Goal: Information Seeking & Learning: Check status

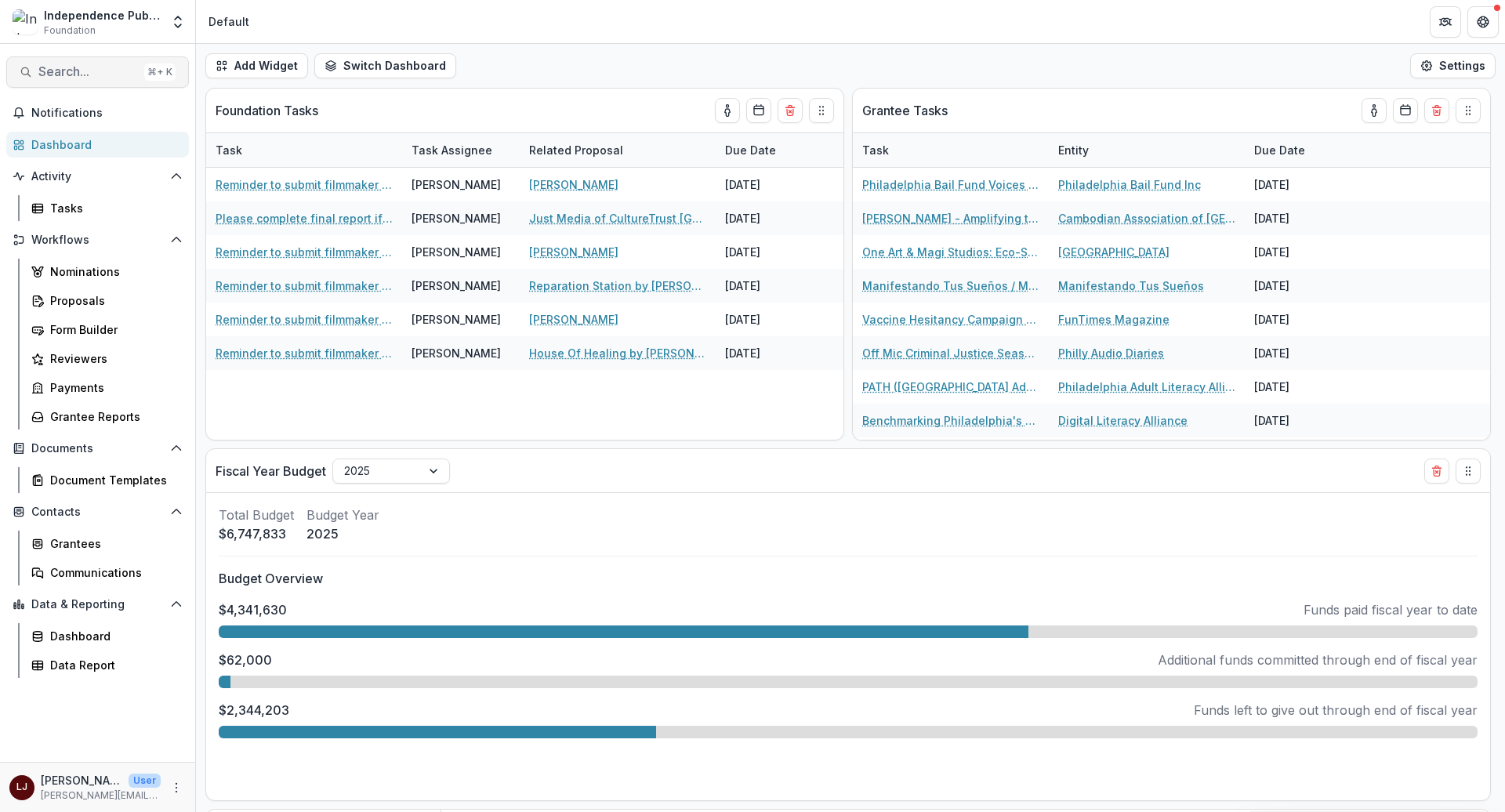
click at [100, 71] on span "Search..." at bounding box center [88, 71] width 99 height 15
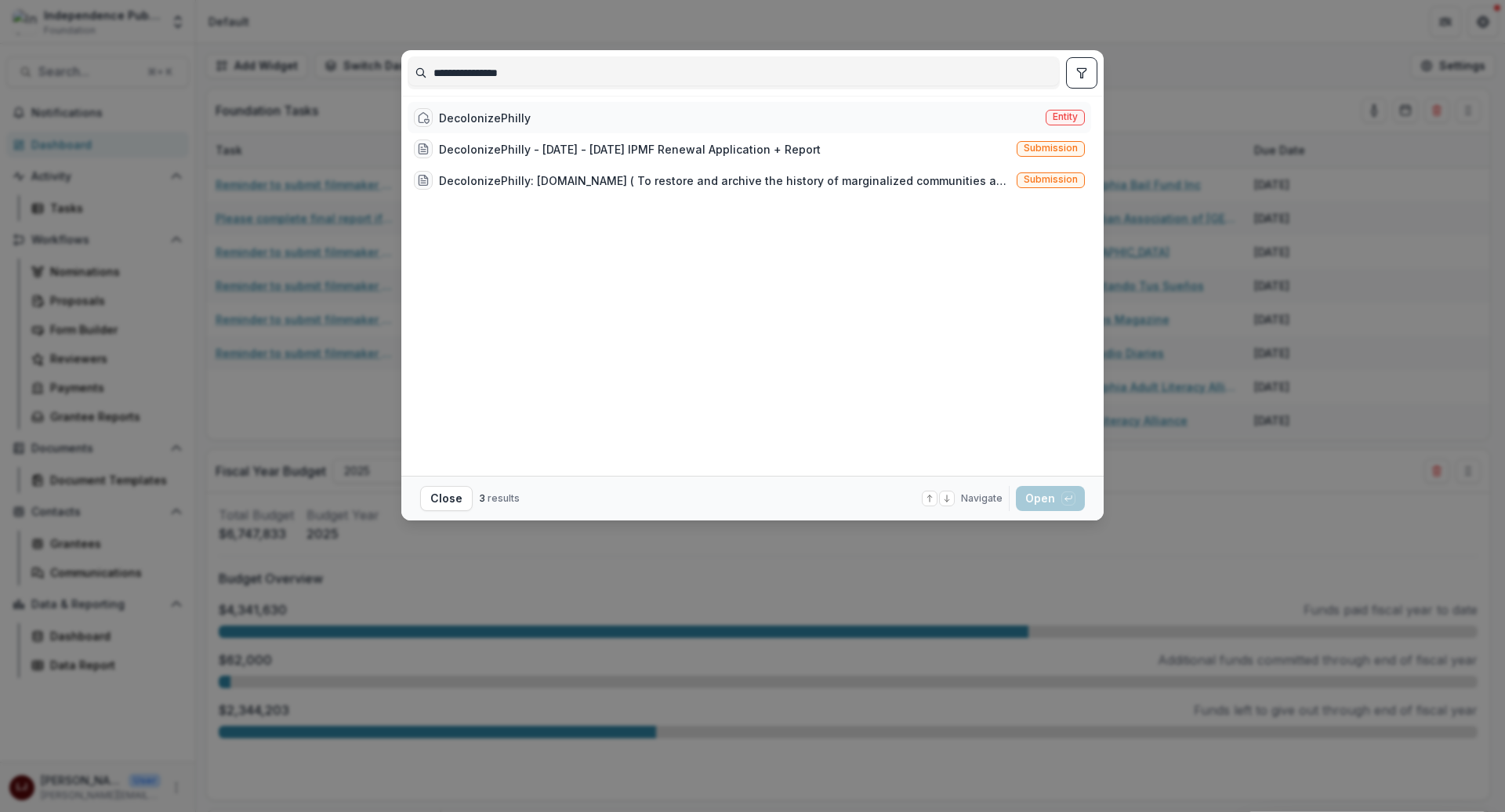
type input "**********"
click at [533, 113] on div "DecolonizePhilly Entity" at bounding box center [749, 117] width 684 height 31
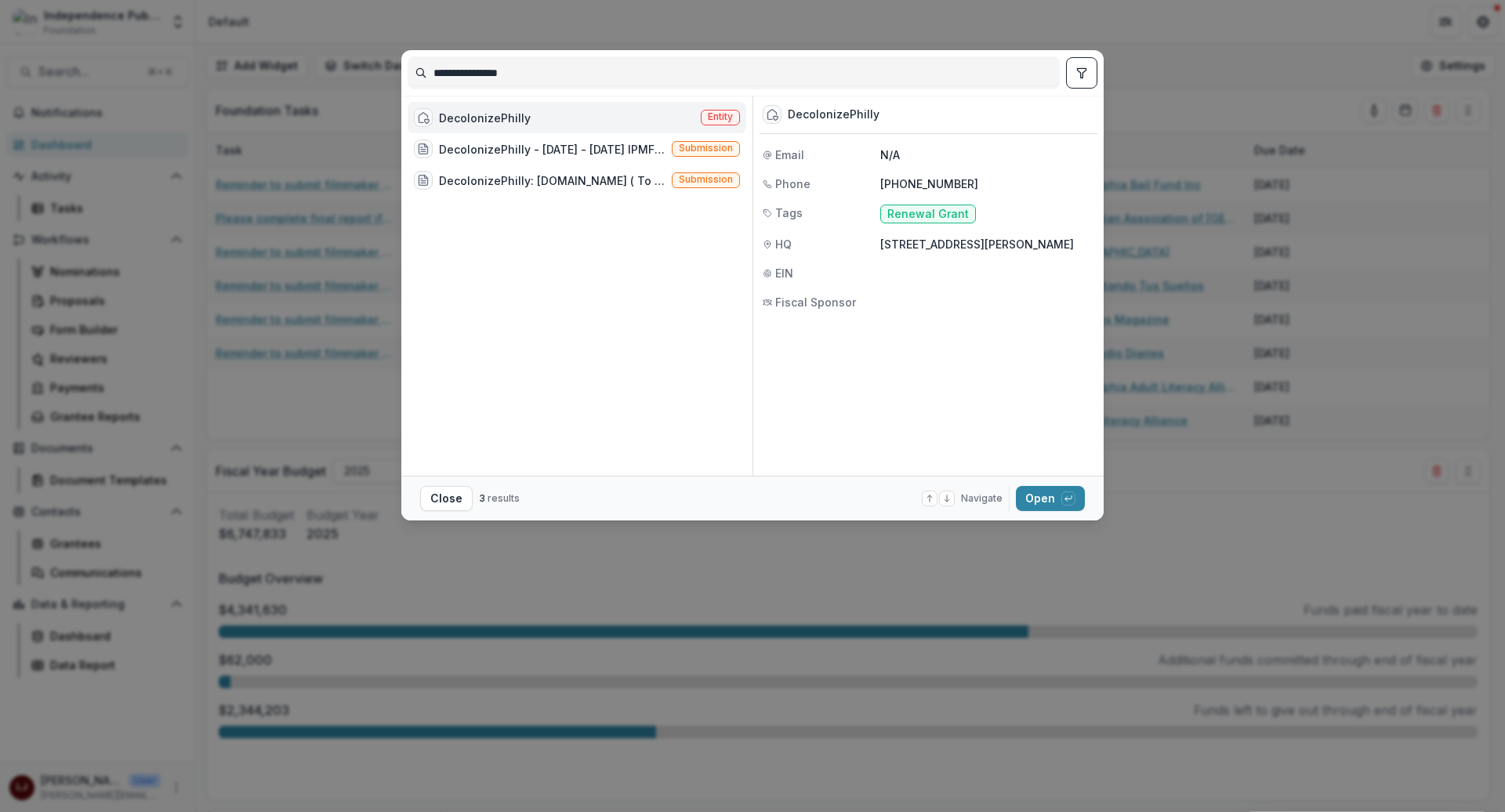
click at [1044, 523] on div "**********" at bounding box center [752, 406] width 1505 height 812
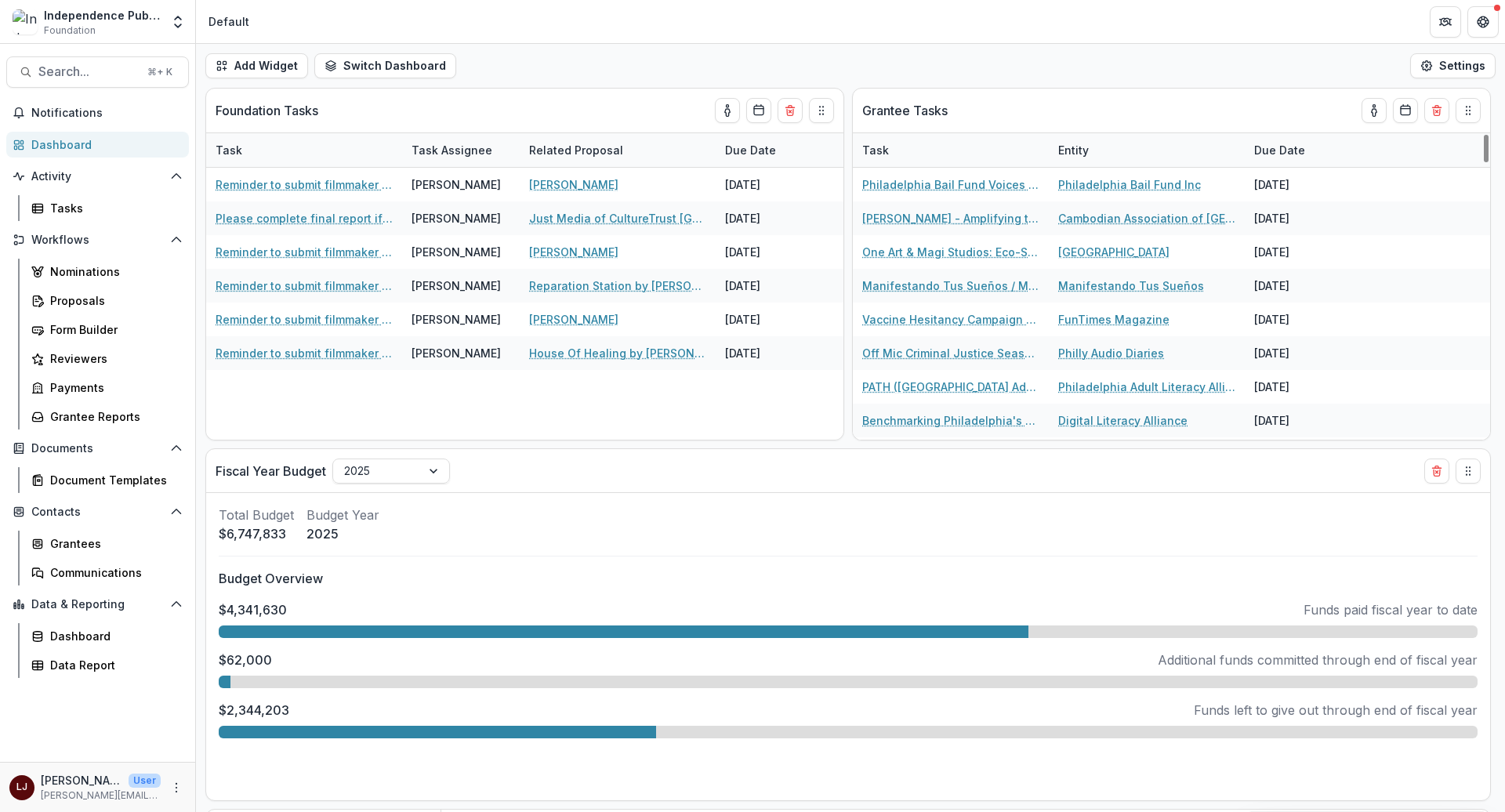
click at [95, 53] on div "Search... ⌘ + K Notifications Dashboard Activity Tasks Workflows Nominations Pr…" at bounding box center [98, 427] width 196 height 768
click at [96, 62] on button "Search... ⌘ + K" at bounding box center [98, 72] width 183 height 31
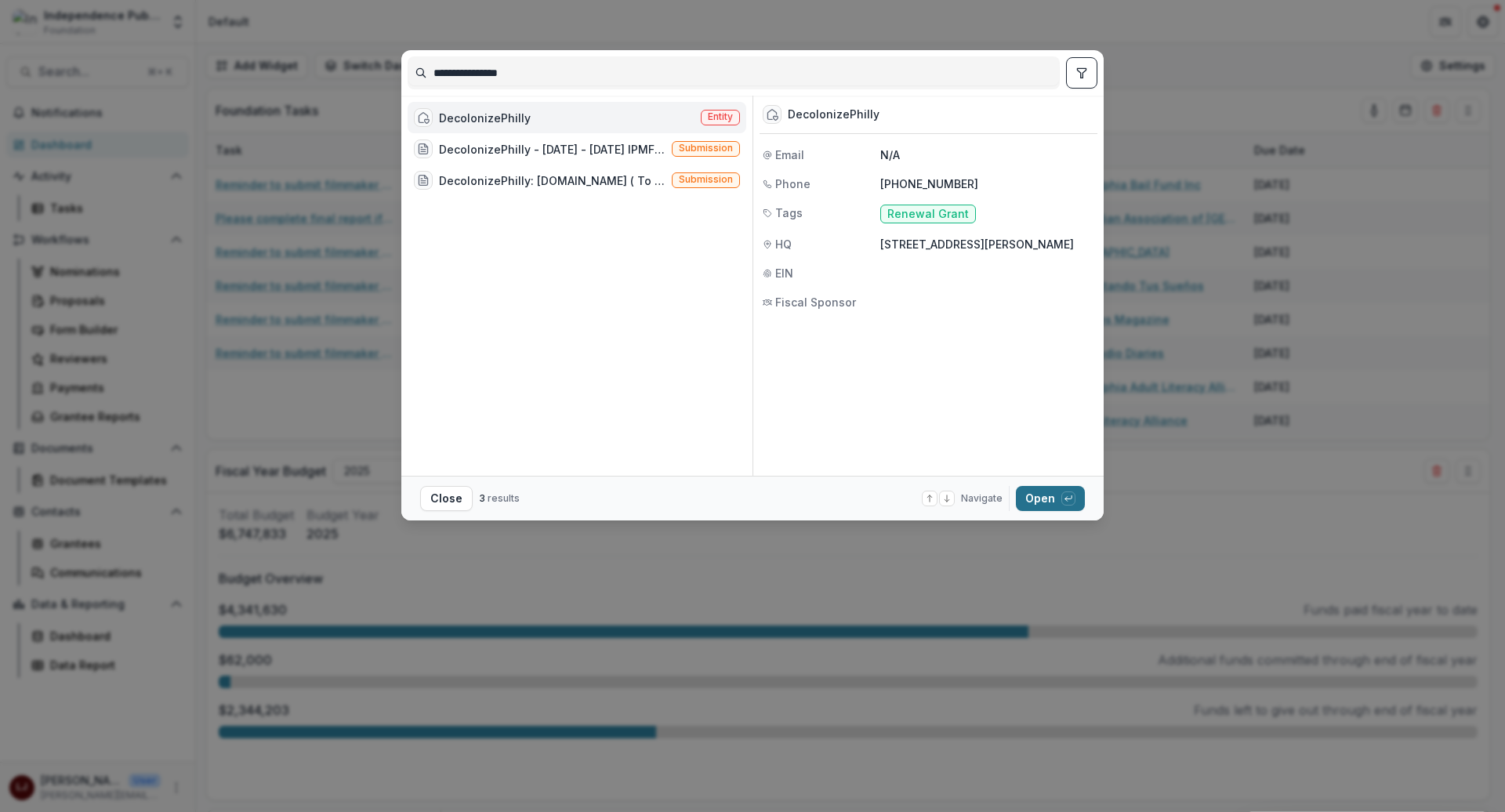
click at [1059, 504] on button "Open with enter key" at bounding box center [1051, 498] width 69 height 25
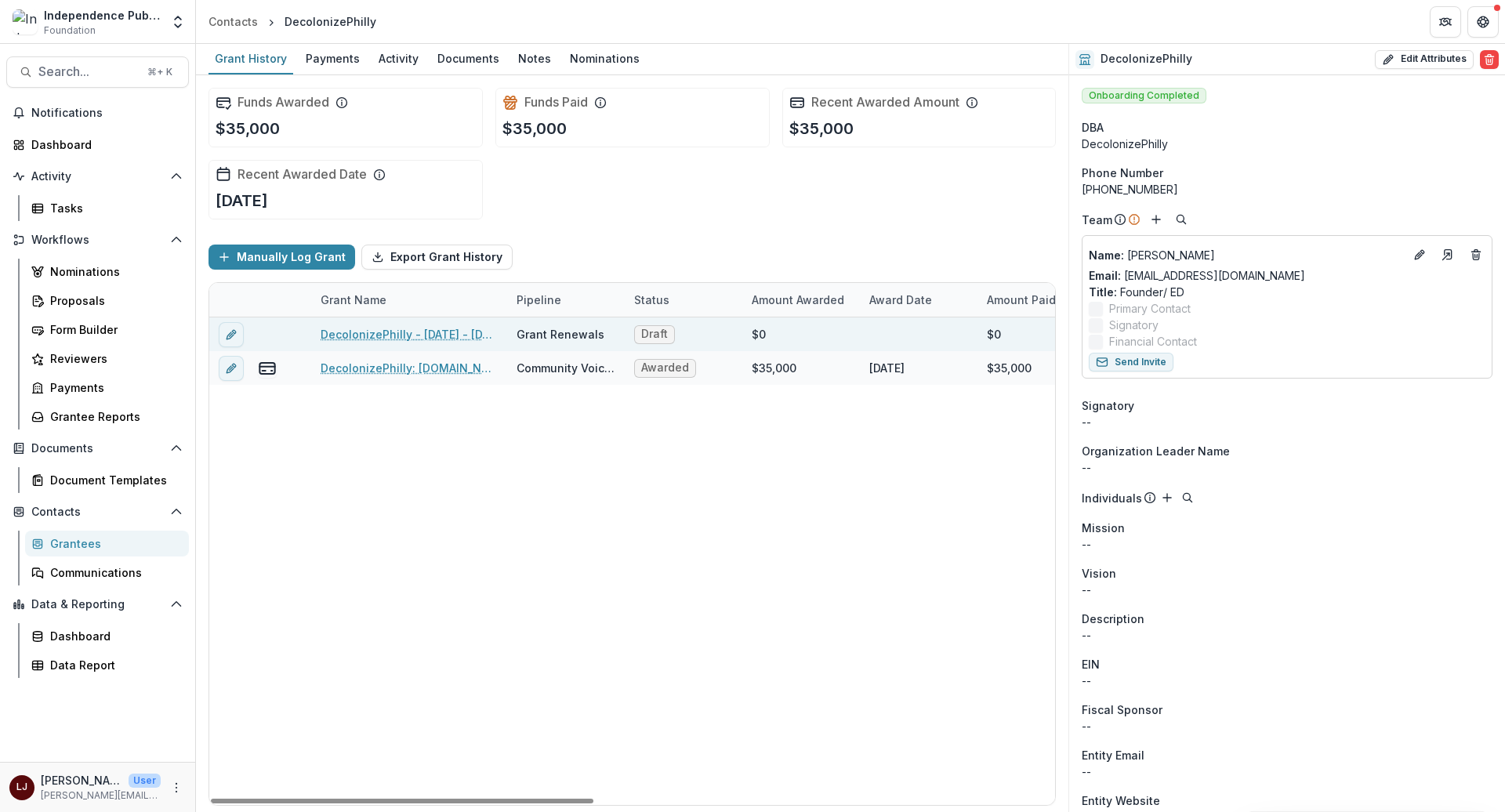
click at [402, 334] on link "DecolonizePhilly - [DATE] - [DATE] IPMF Renewal Application + Report" at bounding box center [410, 334] width 177 height 17
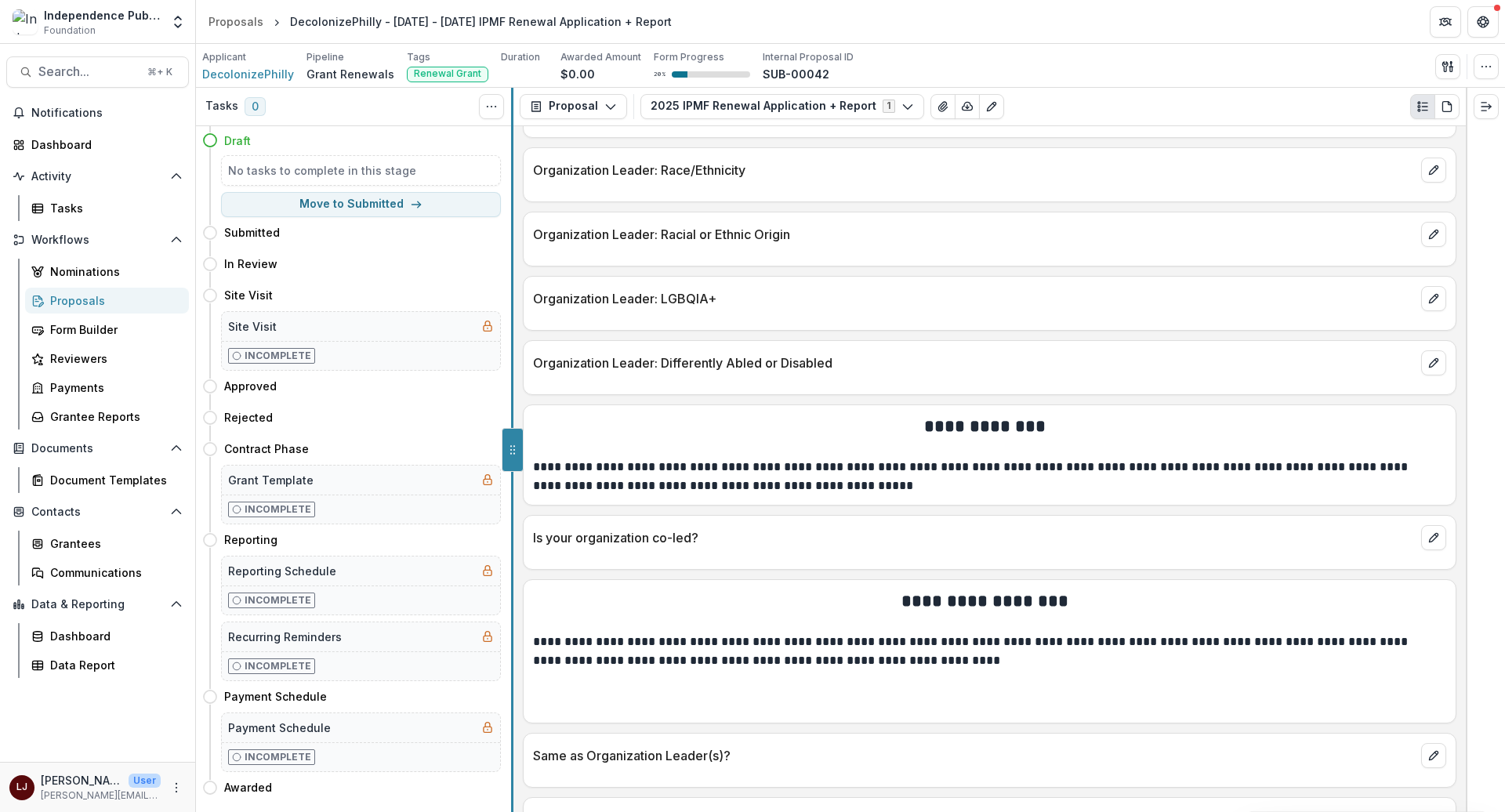
scroll to position [2592, 0]
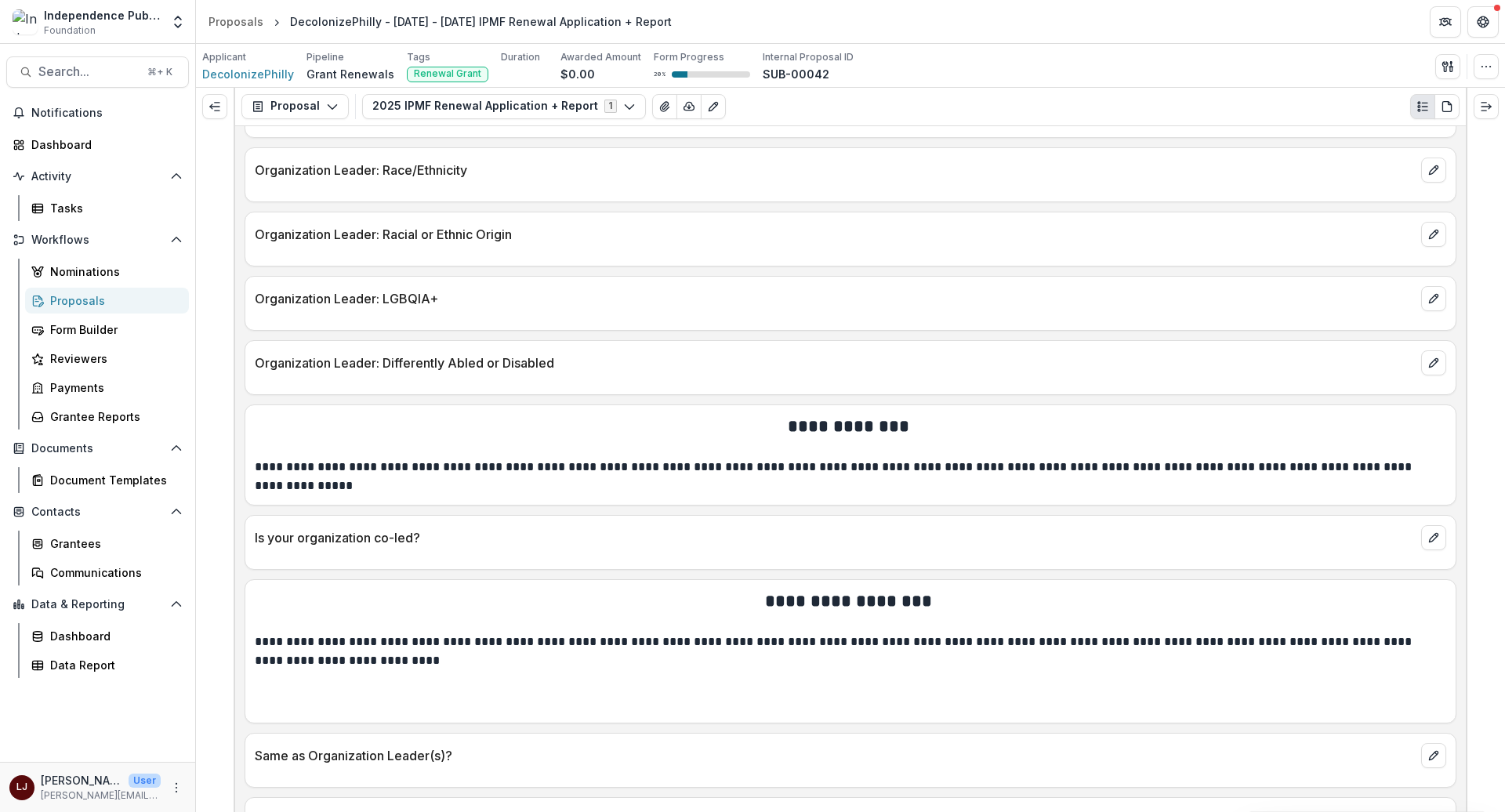
drag, startPoint x: 234, startPoint y: 426, endPoint x: 314, endPoint y: 426, distance: 80.0
click at [314, 426] on div "**********" at bounding box center [850, 468] width 1231 height 685
click at [219, 104] on icon "Expand left" at bounding box center [215, 106] width 12 height 12
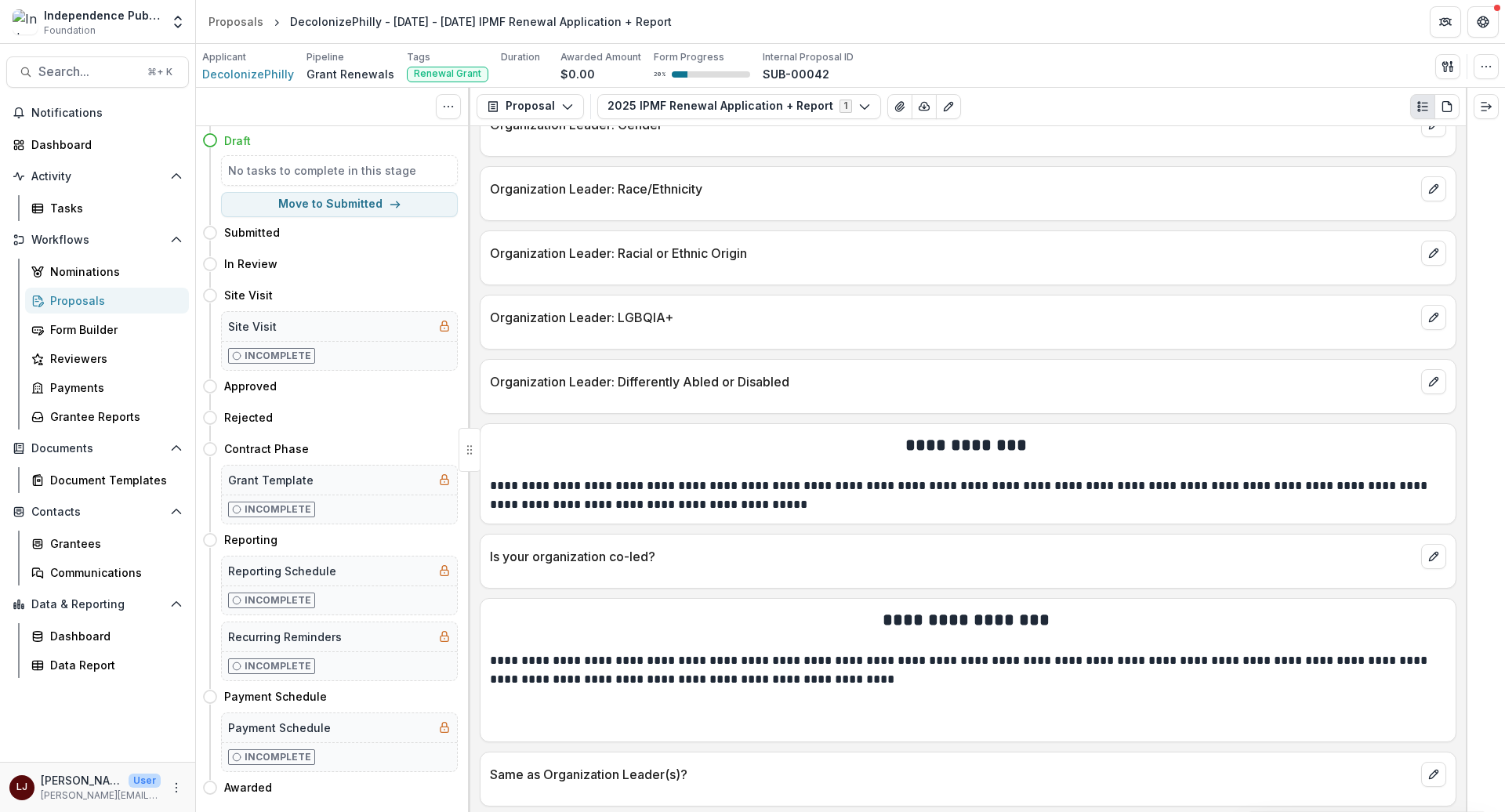
scroll to position [2611, 0]
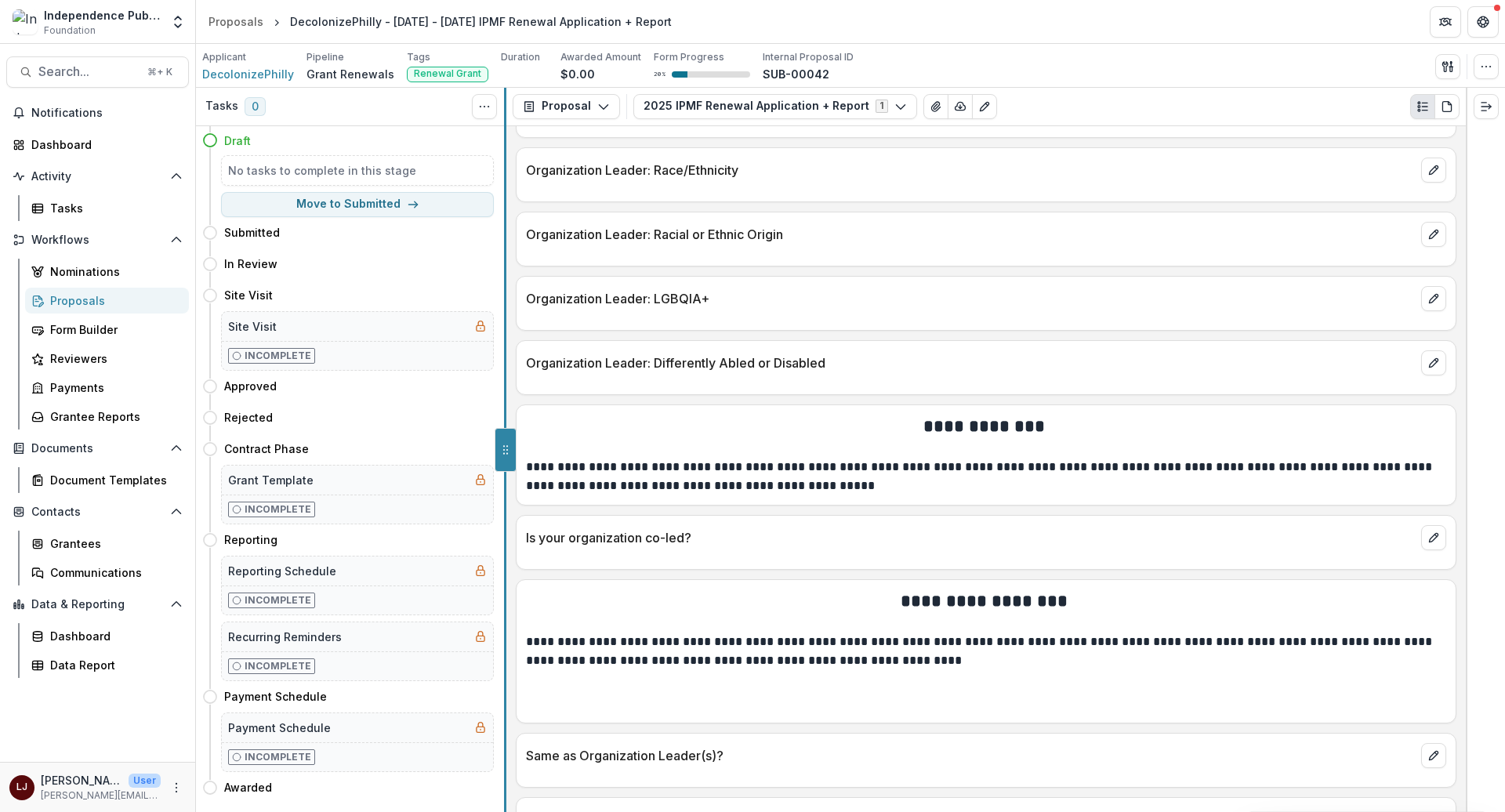
drag, startPoint x: 467, startPoint y: 446, endPoint x: 498, endPoint y: 447, distance: 31.0
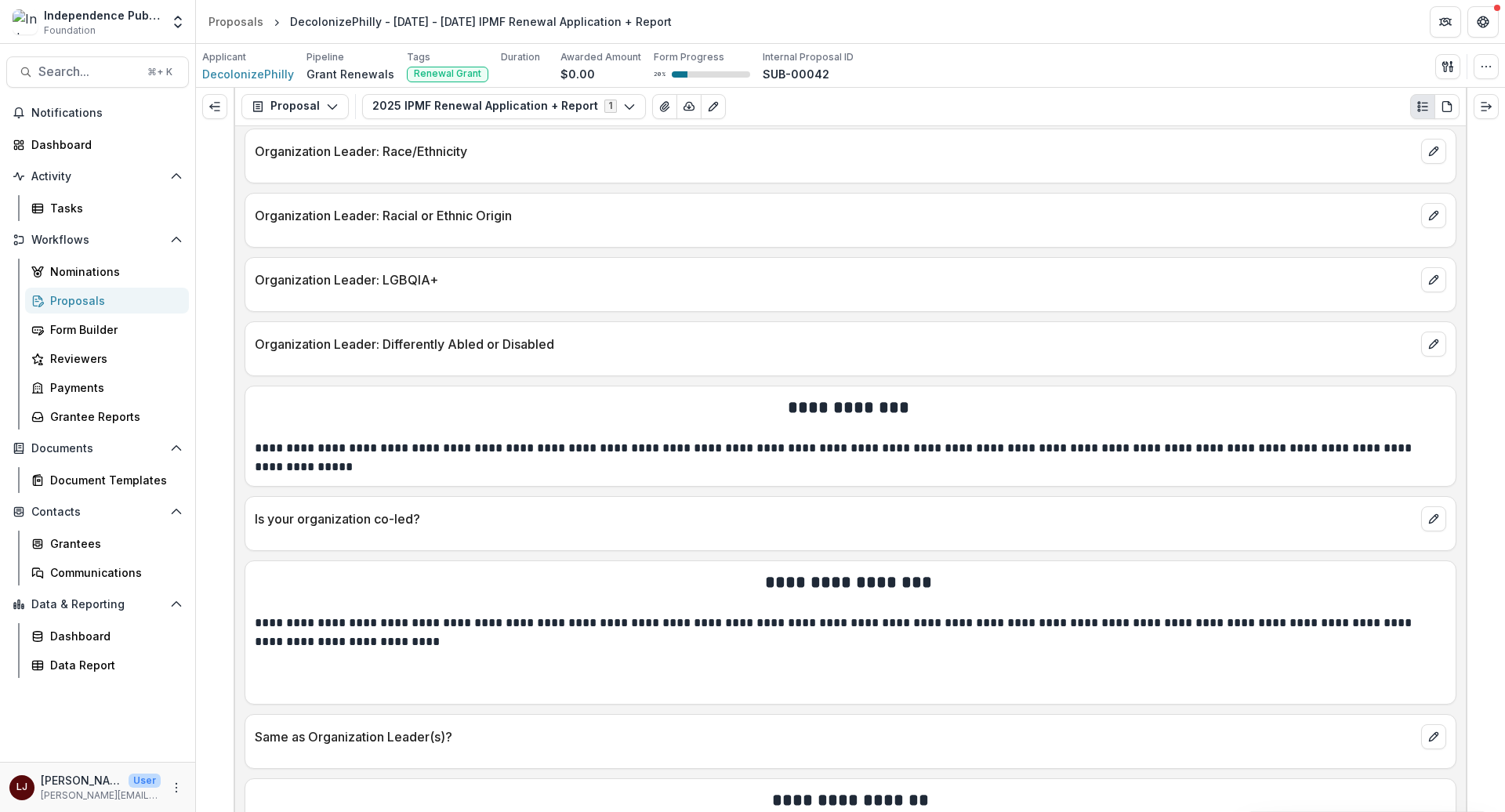
scroll to position [2592, 0]
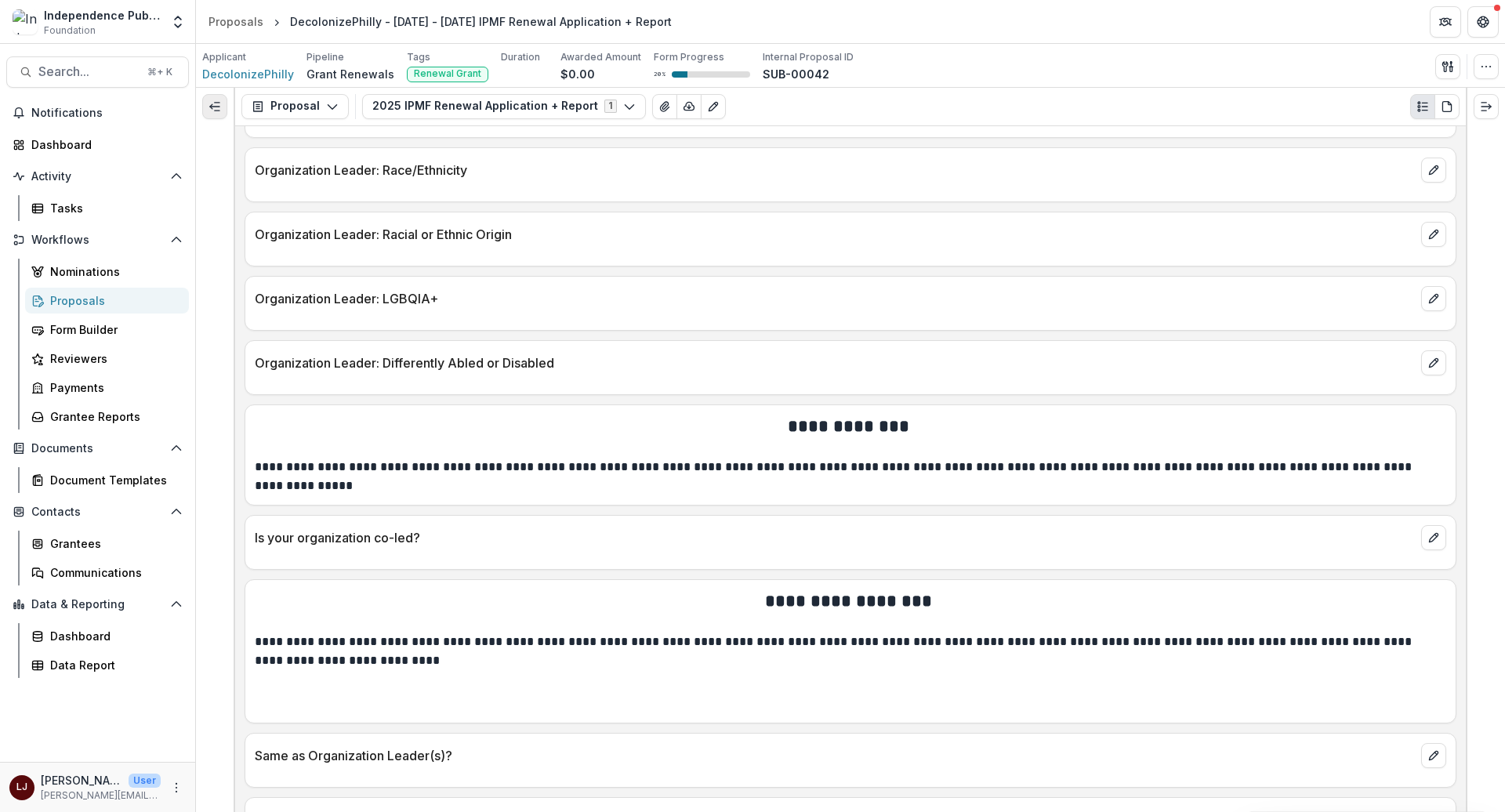
click at [212, 104] on icon "Expand left" at bounding box center [215, 106] width 12 height 12
click at [213, 101] on icon "Expand left" at bounding box center [215, 106] width 12 height 12
click at [219, 108] on icon "Expand left" at bounding box center [215, 106] width 12 height 12
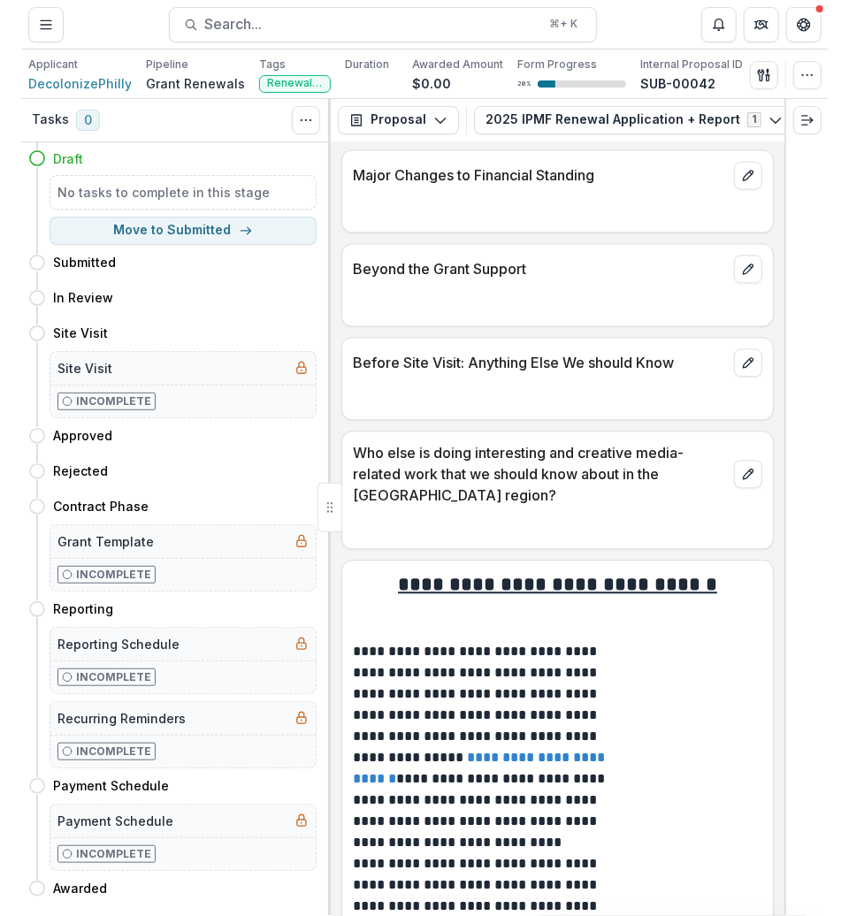
scroll to position [5482, 0]
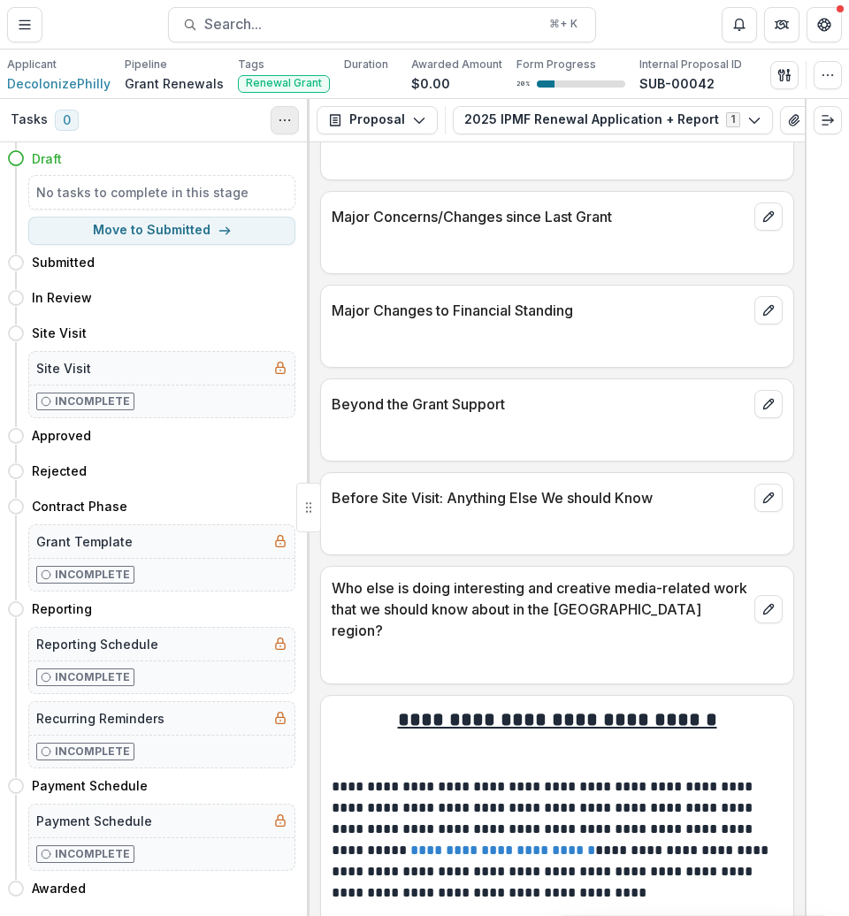
click at [286, 120] on icon "Toggle View Cancelled Tasks" at bounding box center [285, 120] width 14 height 14
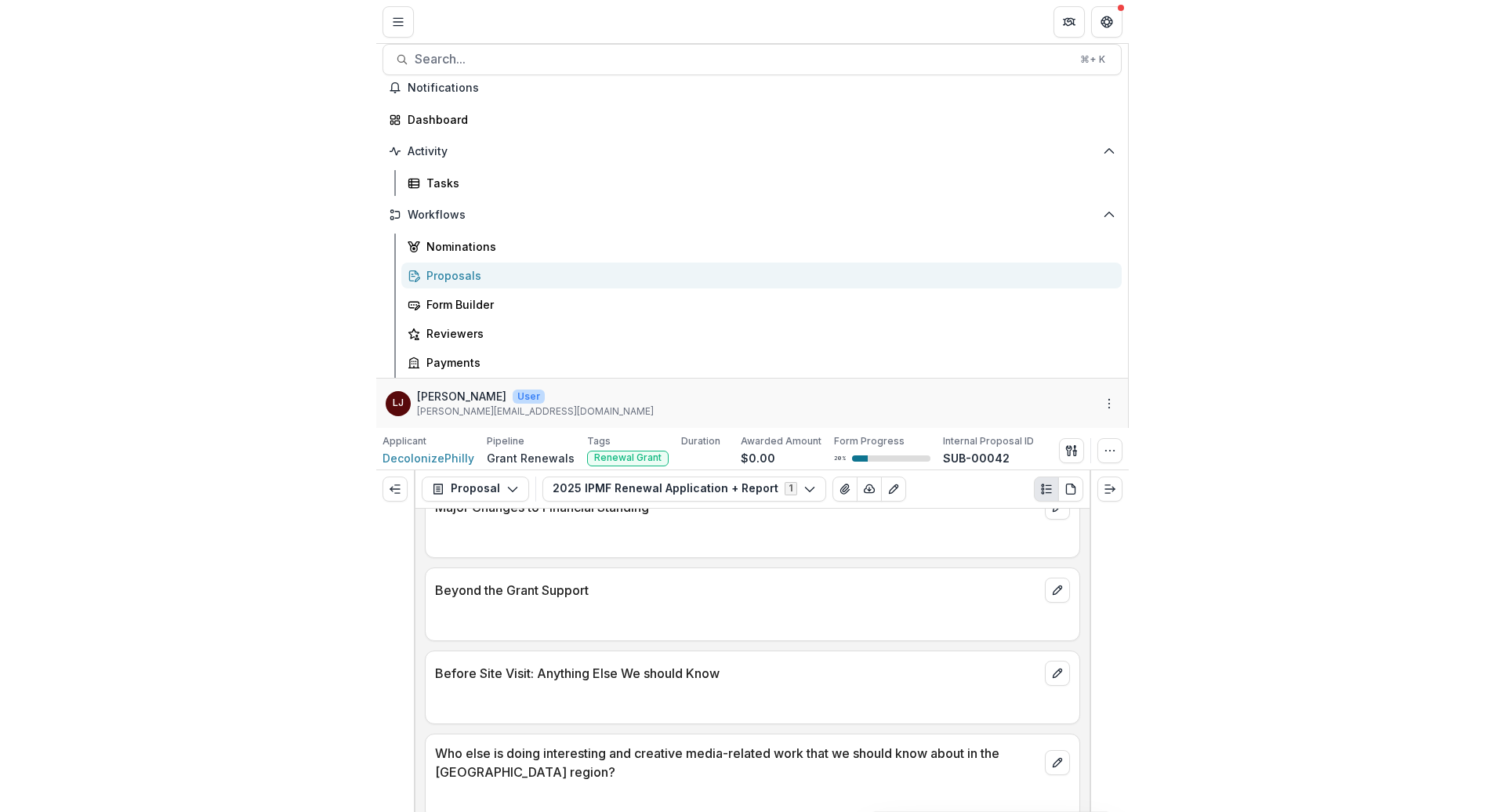
scroll to position [4494, 0]
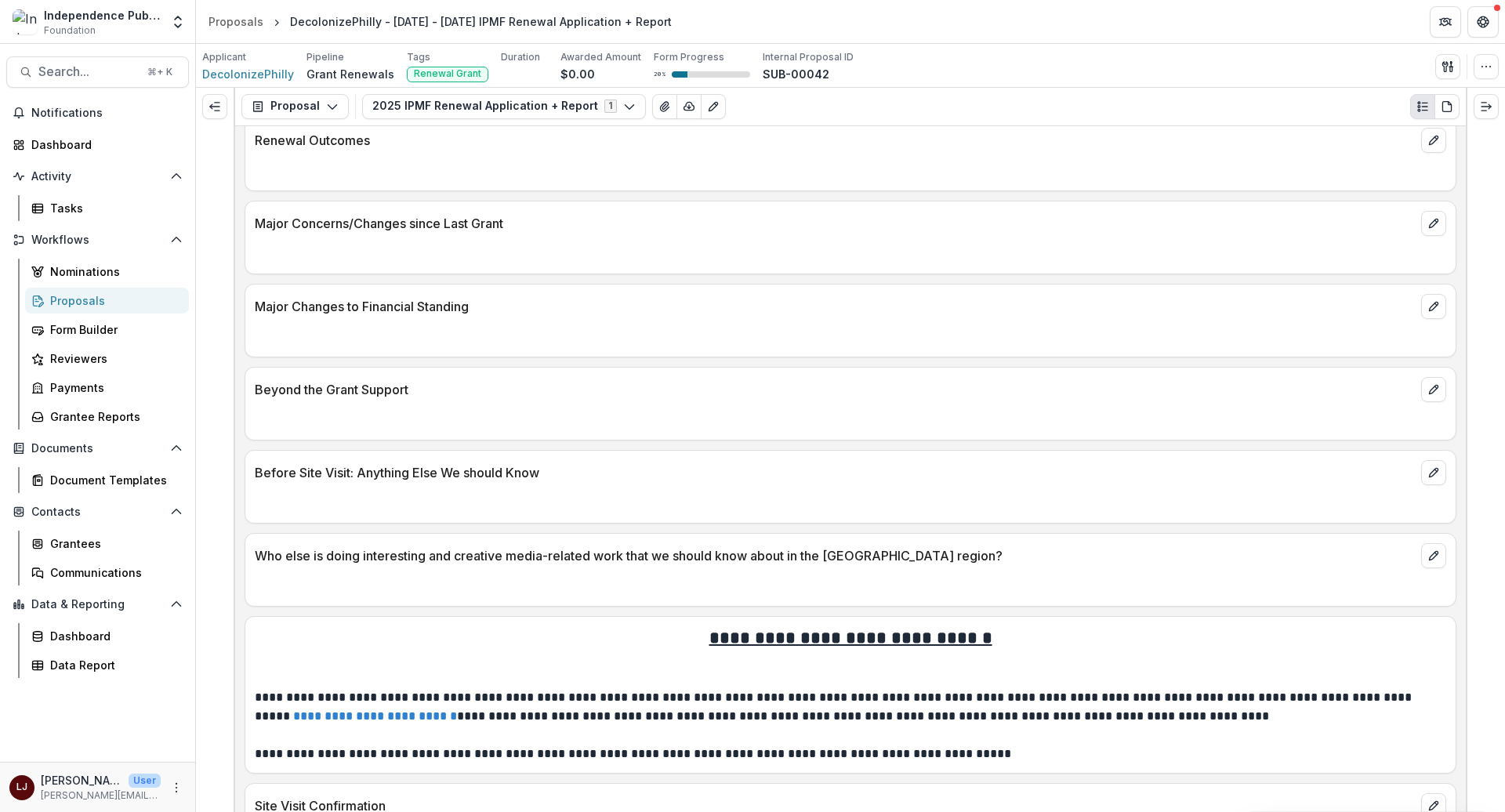
drag, startPoint x: 268, startPoint y: 458, endPoint x: 22, endPoint y: 142, distance: 400.5
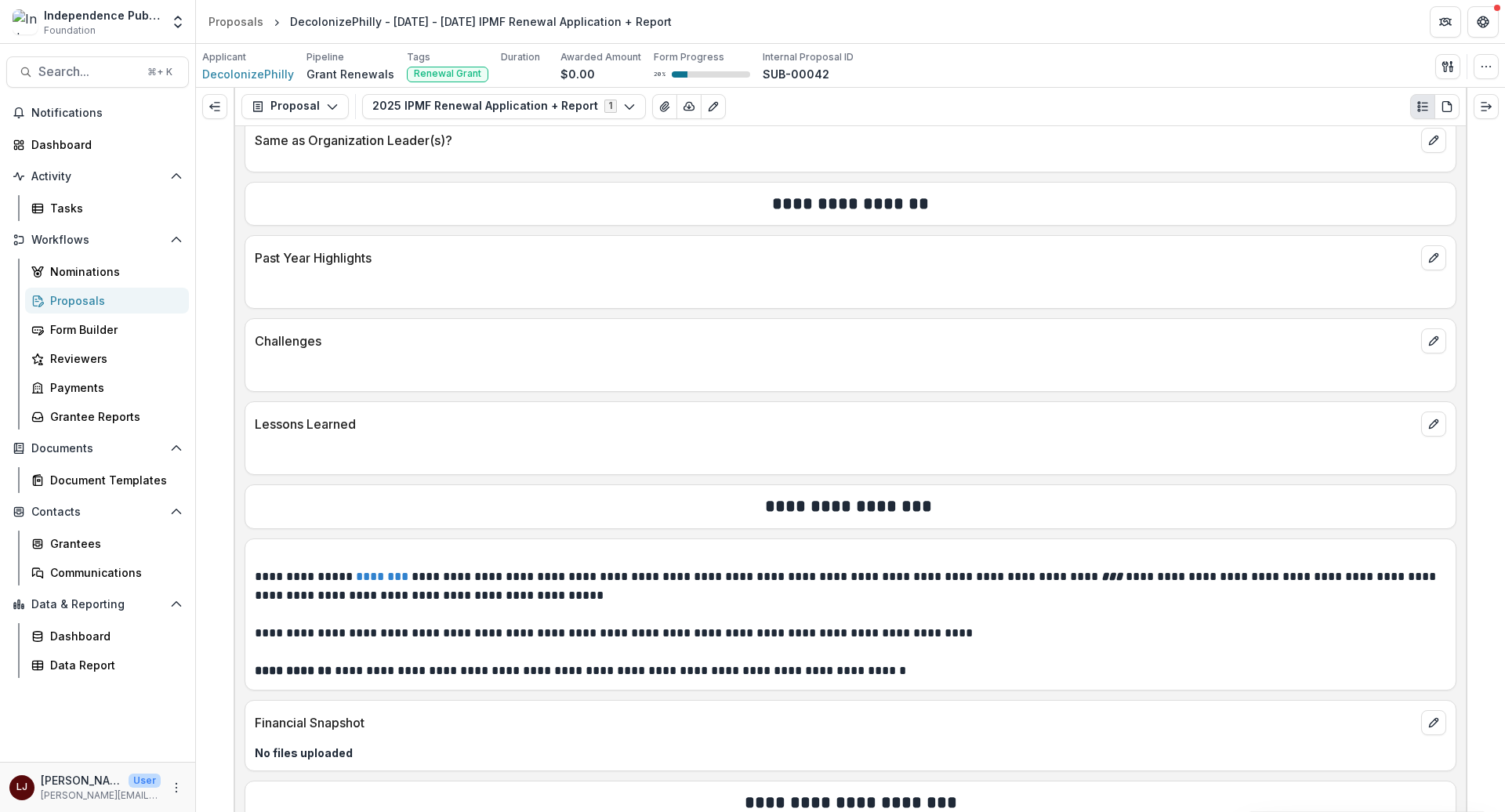
scroll to position [2866, 0]
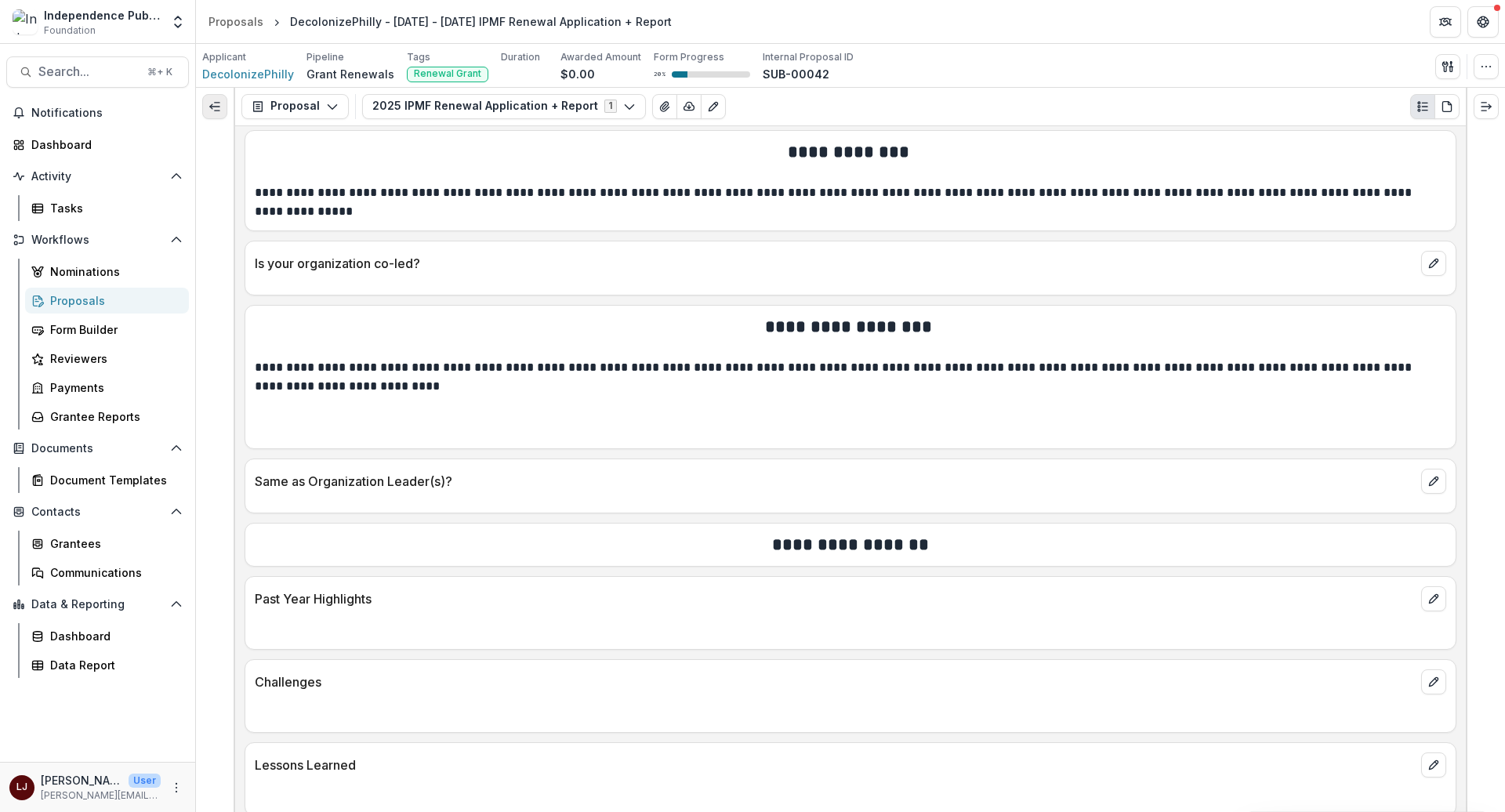
click at [209, 103] on icon "Expand left" at bounding box center [215, 106] width 12 height 12
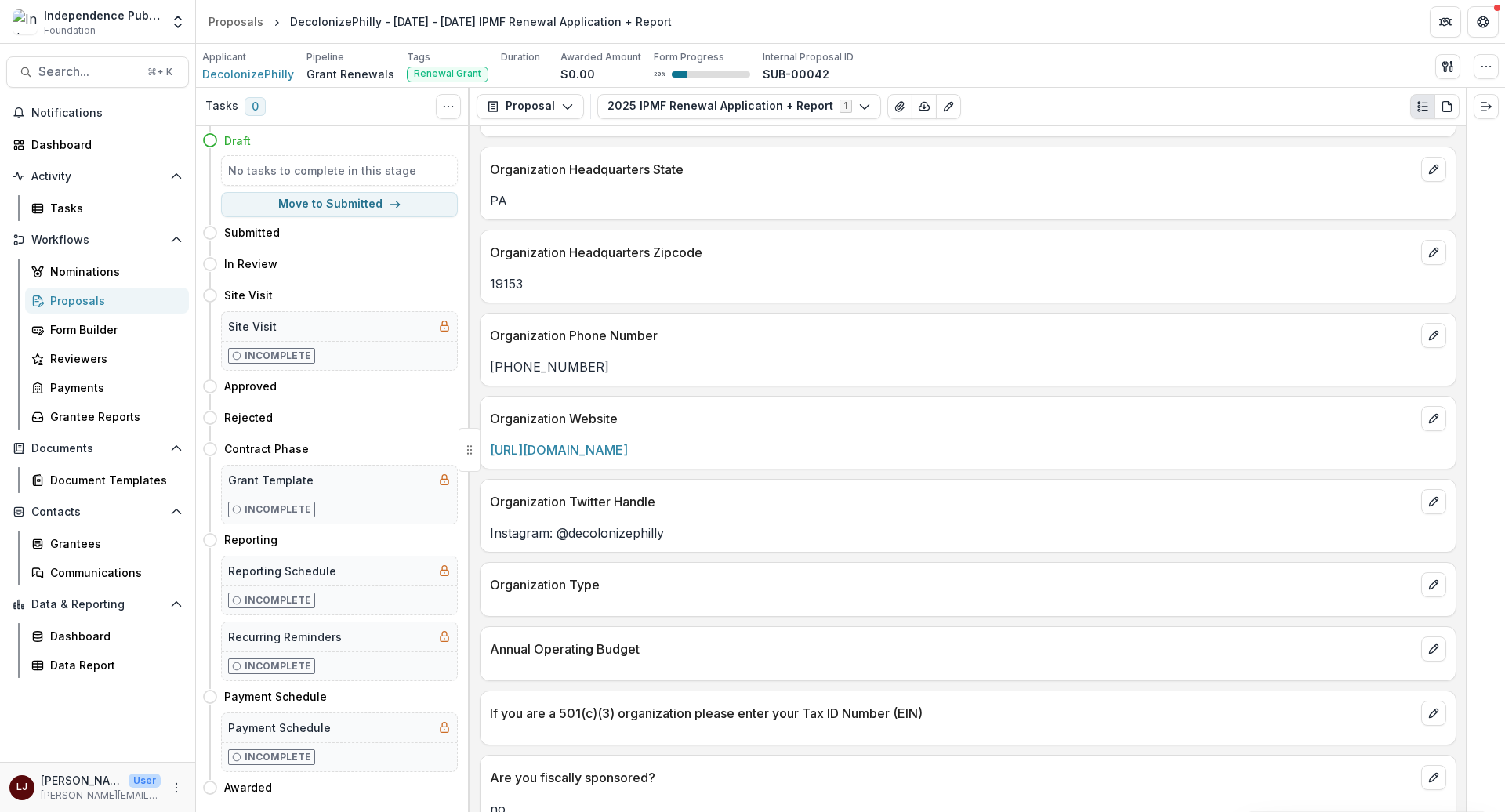
scroll to position [0, 0]
